Goal: Register for event/course

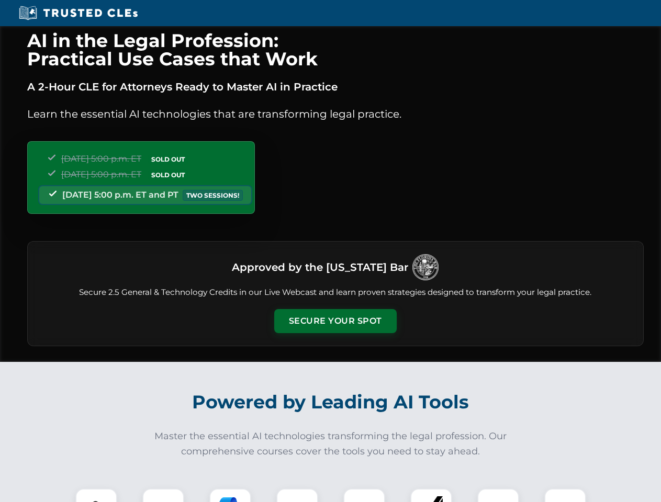
click at [335, 321] on button "Secure Your Spot" at bounding box center [335, 321] width 122 height 24
click at [96, 495] on img at bounding box center [96, 509] width 30 height 30
click at [163, 495] on div at bounding box center [163, 510] width 42 height 42
